Goal: Transaction & Acquisition: Purchase product/service

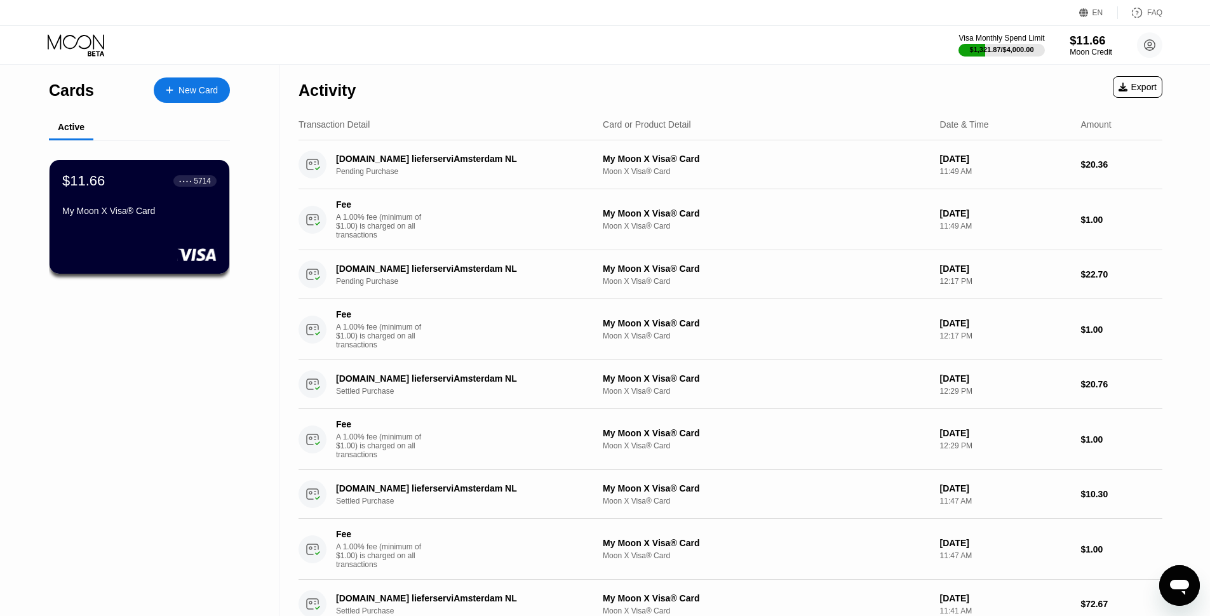
click at [1090, 48] on div "$11.66 Moon Credit" at bounding box center [1091, 45] width 43 height 23
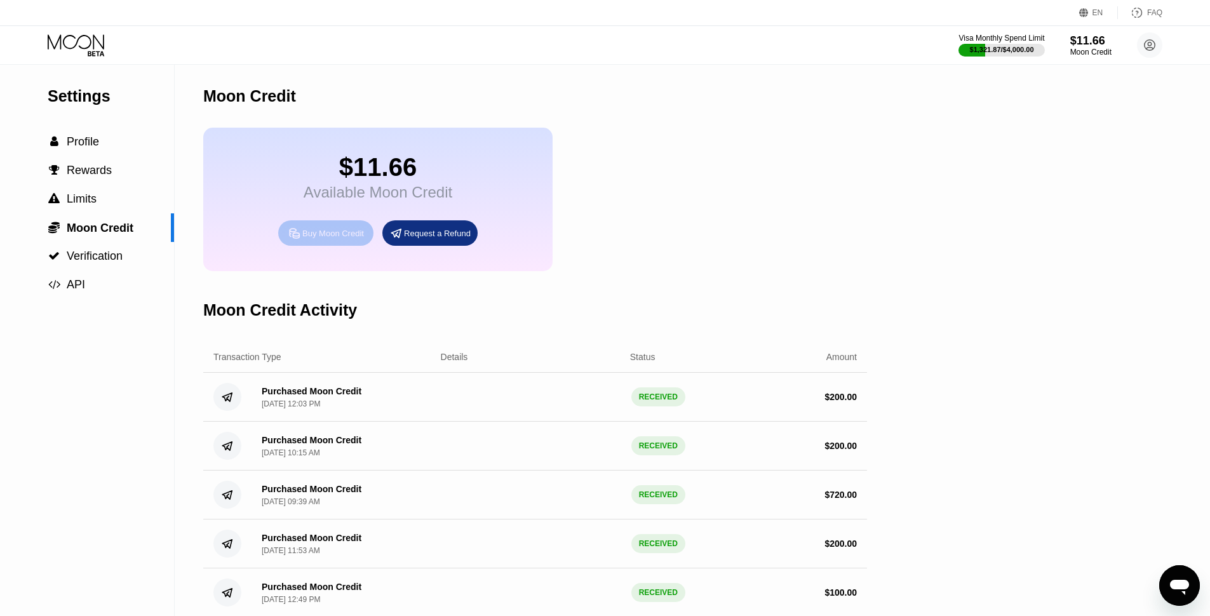
click at [328, 239] on div "Buy Moon Credit" at bounding box center [333, 233] width 62 height 11
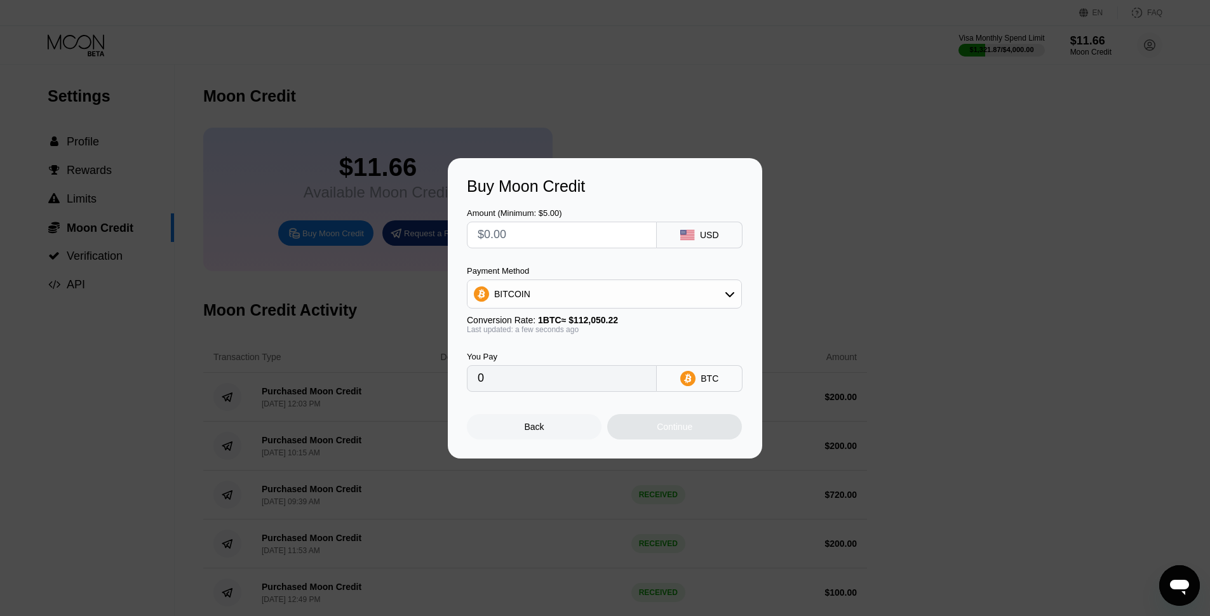
click at [557, 235] on input "text" at bounding box center [562, 234] width 168 height 25
type input "$2"
type input "0.00001785"
type input "$20"
type input "0.00017850"
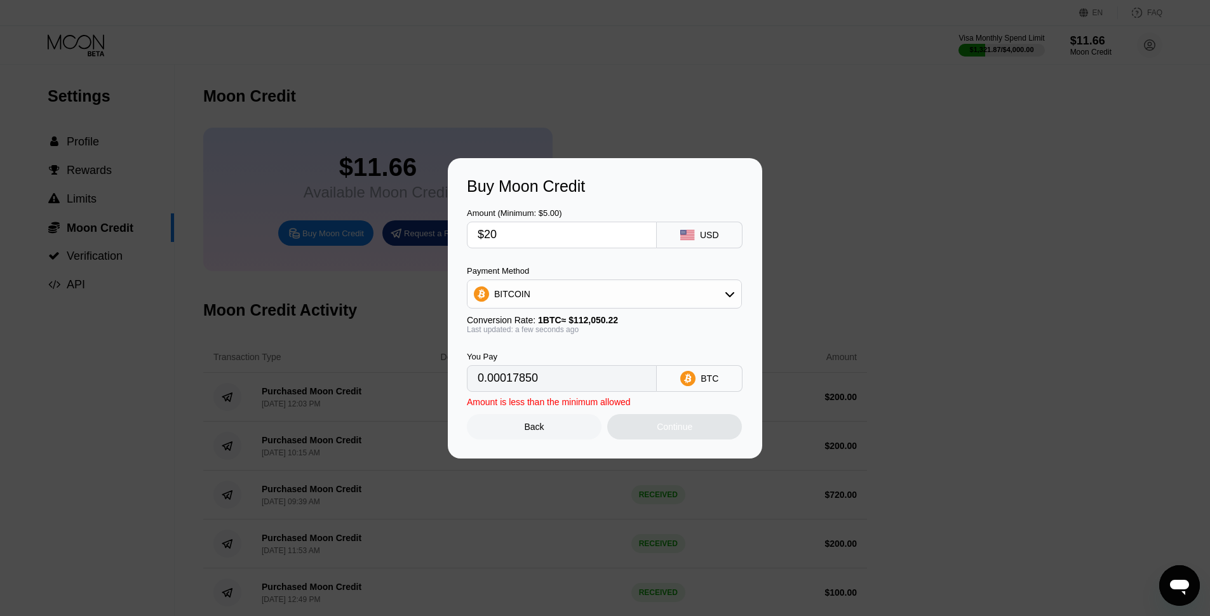
type input "$200"
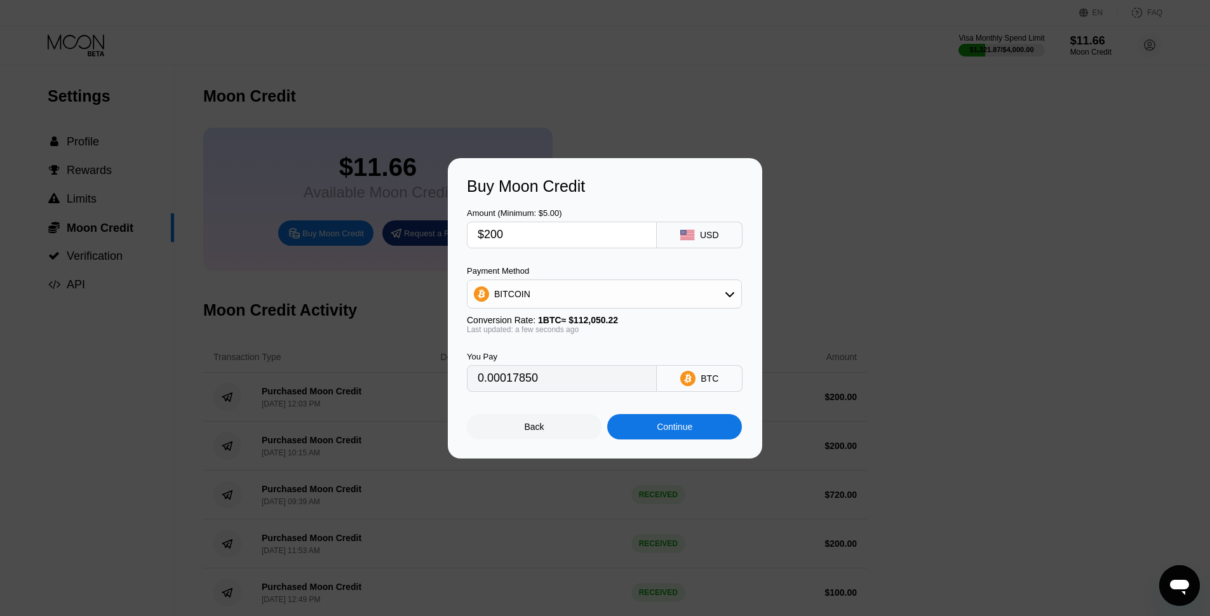
type input "0.00178492"
type input "$200"
drag, startPoint x: 553, startPoint y: 381, endPoint x: 427, endPoint y: 374, distance: 126.0
click at [478, 375] on input "0.00178492" at bounding box center [562, 378] width 168 height 25
click at [663, 430] on div "Continue" at bounding box center [675, 427] width 36 height 10
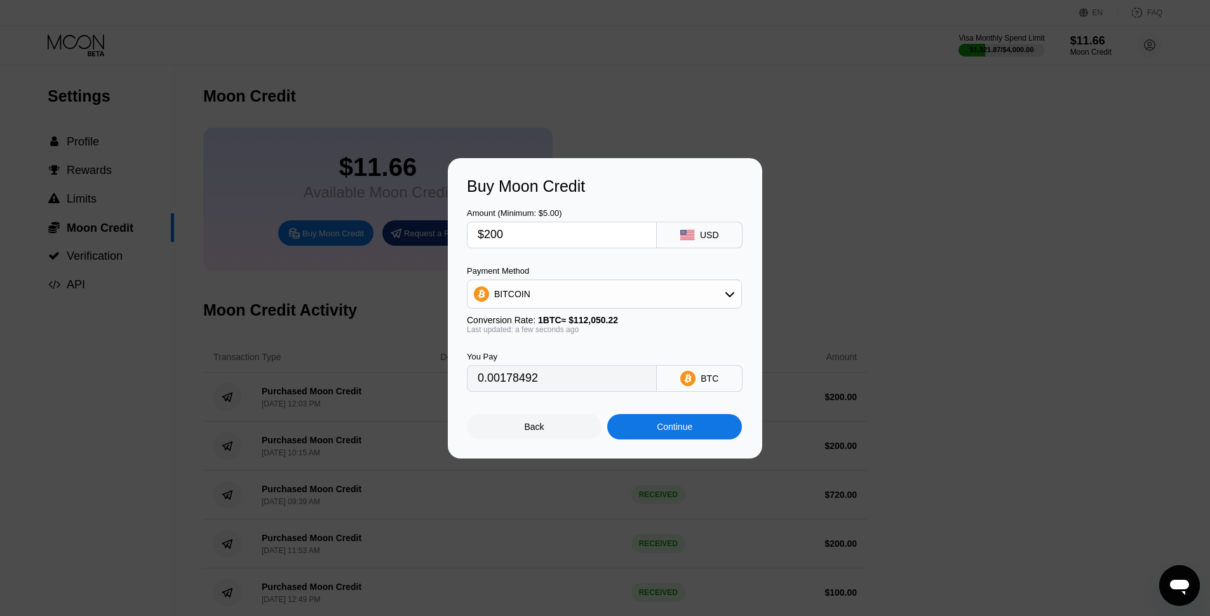
click at [680, 426] on div "Continue" at bounding box center [675, 427] width 36 height 10
click at [592, 238] on input "$200" at bounding box center [562, 234] width 168 height 25
click at [612, 377] on input "0.00178492" at bounding box center [562, 378] width 168 height 25
click at [684, 430] on div "Continue" at bounding box center [675, 427] width 36 height 10
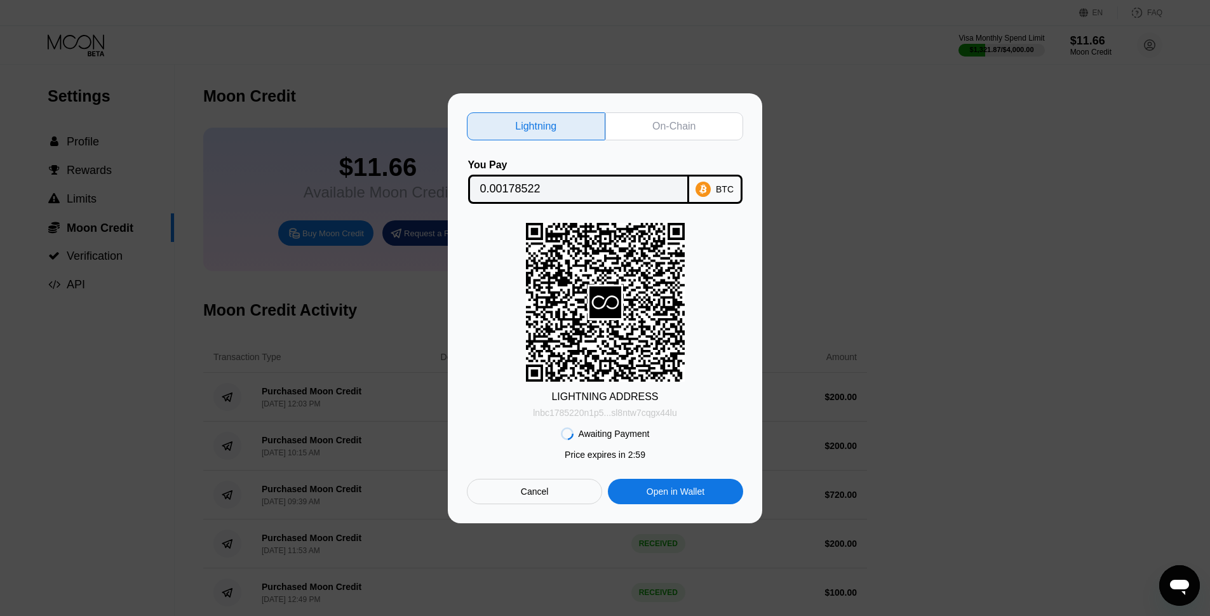
click at [652, 416] on div "lnbc1785220n1p5...sl8ntw7cqgx44lu" at bounding box center [605, 413] width 144 height 10
click at [660, 121] on div "On-Chain" at bounding box center [674, 126] width 43 height 13
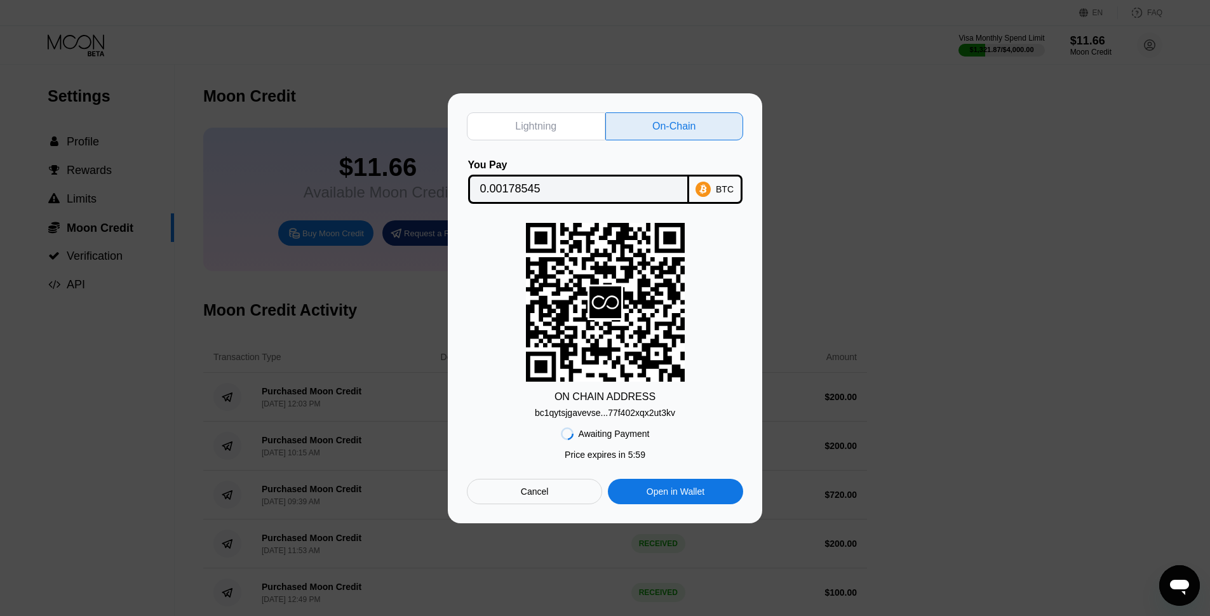
click at [660, 411] on div "bc1qytsjgavevse...77f402xqx2ut3kv" at bounding box center [605, 413] width 140 height 10
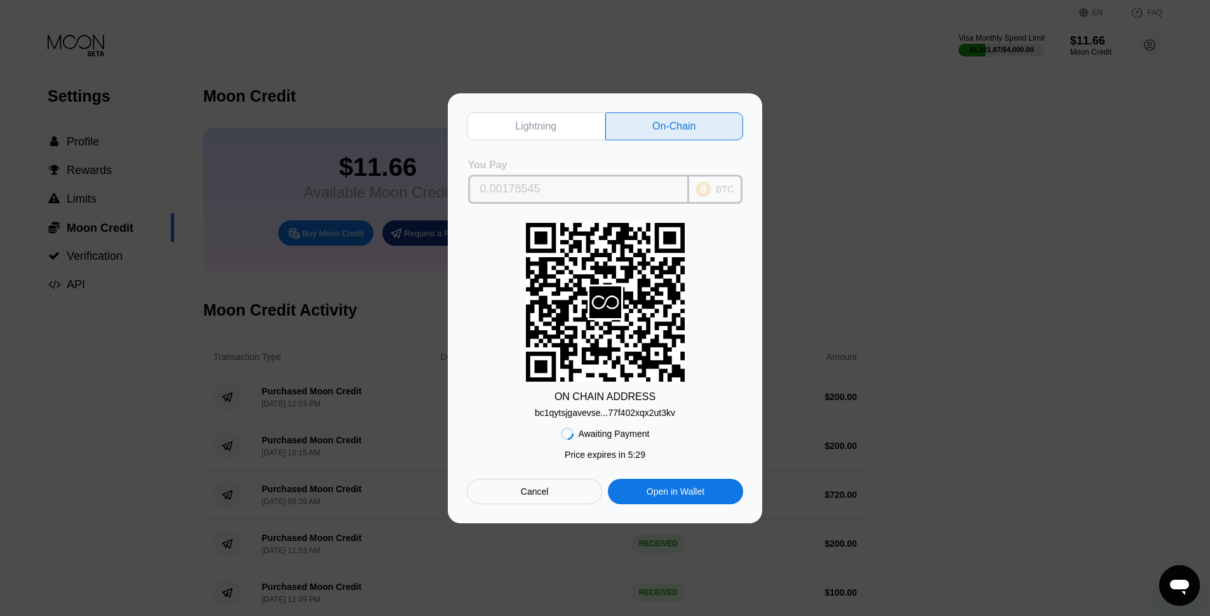
click at [622, 193] on input "0.00178545" at bounding box center [578, 189] width 197 height 25
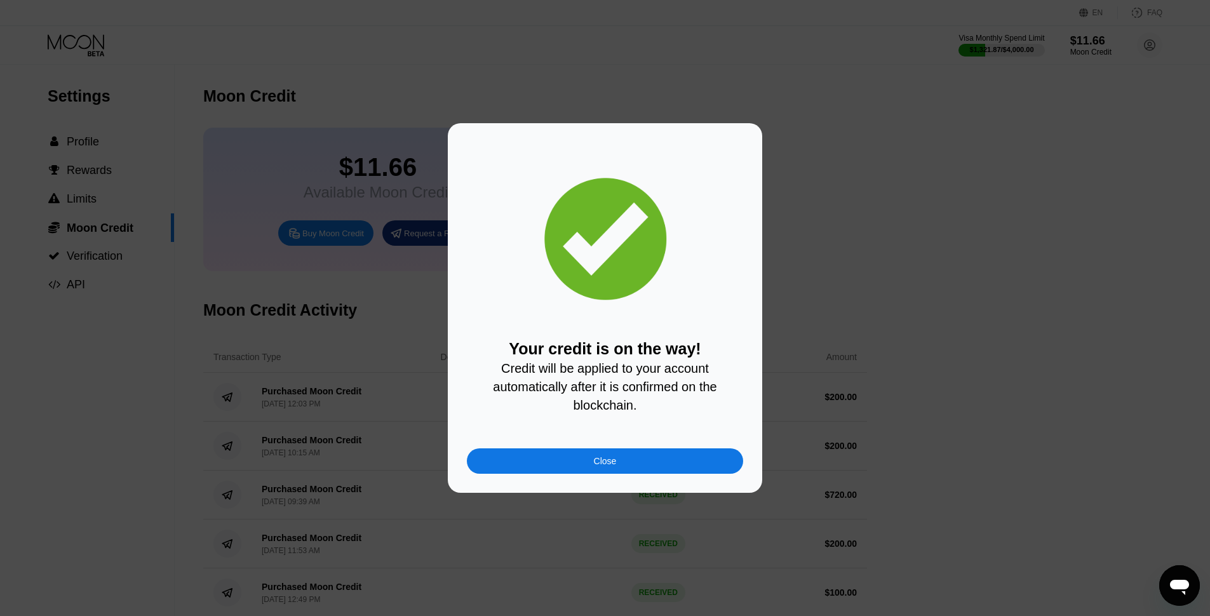
click at [673, 463] on div "Close" at bounding box center [605, 461] width 276 height 25
